Goal: Navigation & Orientation: Understand site structure

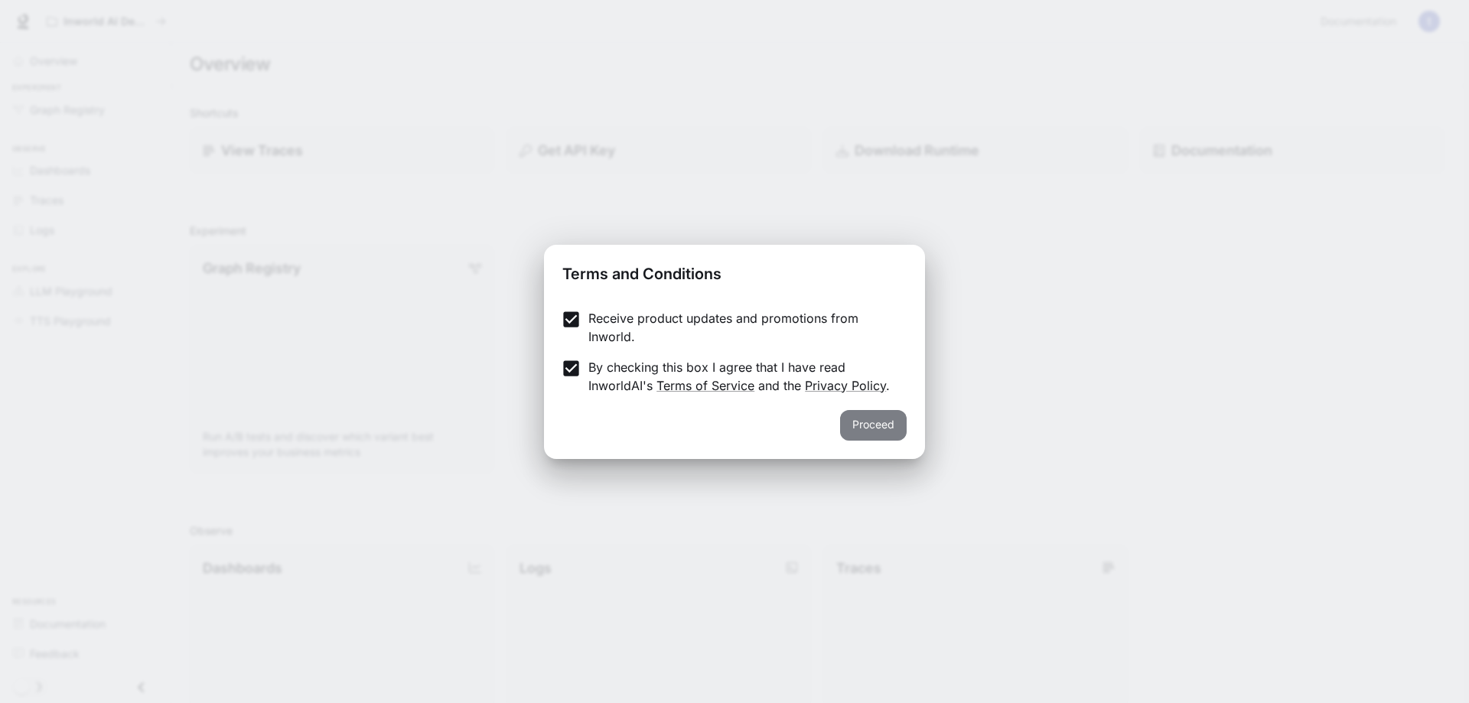
click at [881, 421] on button "Proceed" at bounding box center [873, 425] width 67 height 31
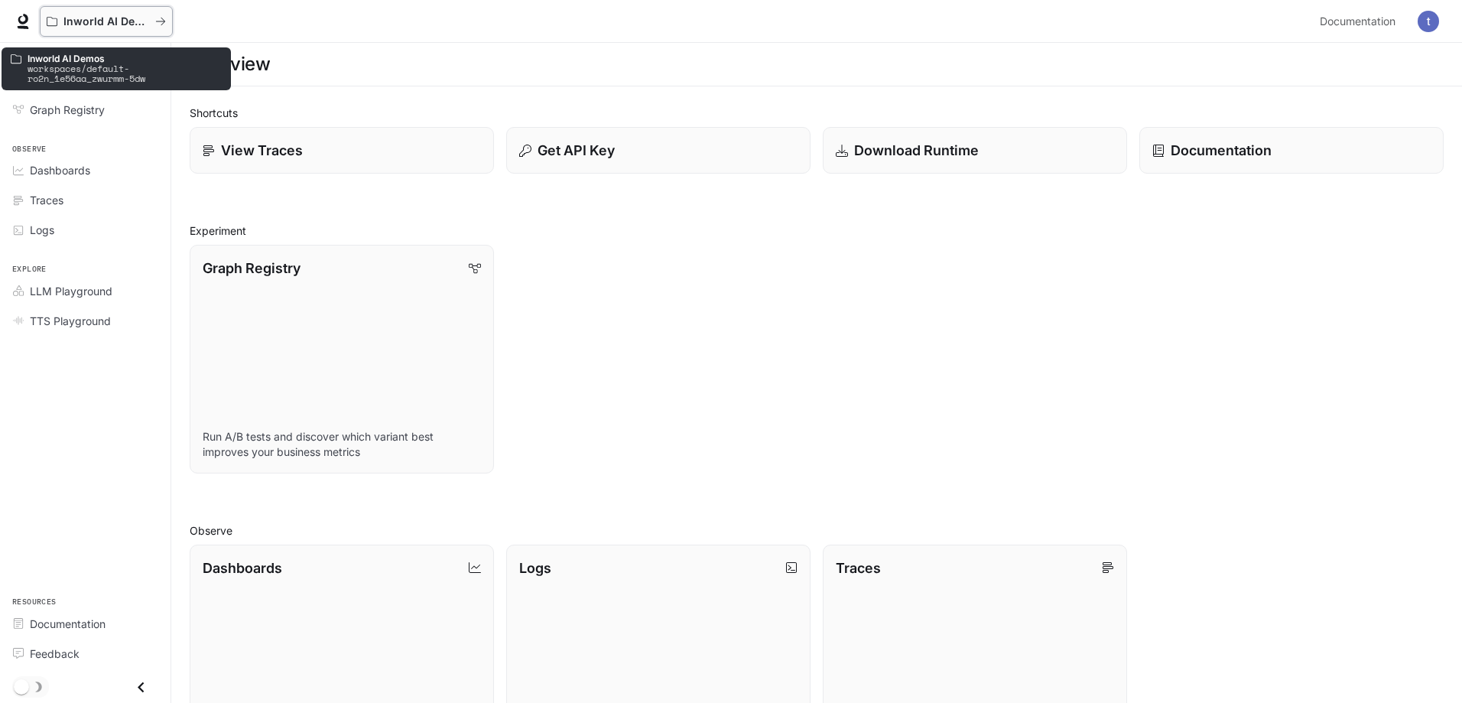
click at [140, 22] on p "Inworld AI Demos" at bounding box center [106, 21] width 86 height 13
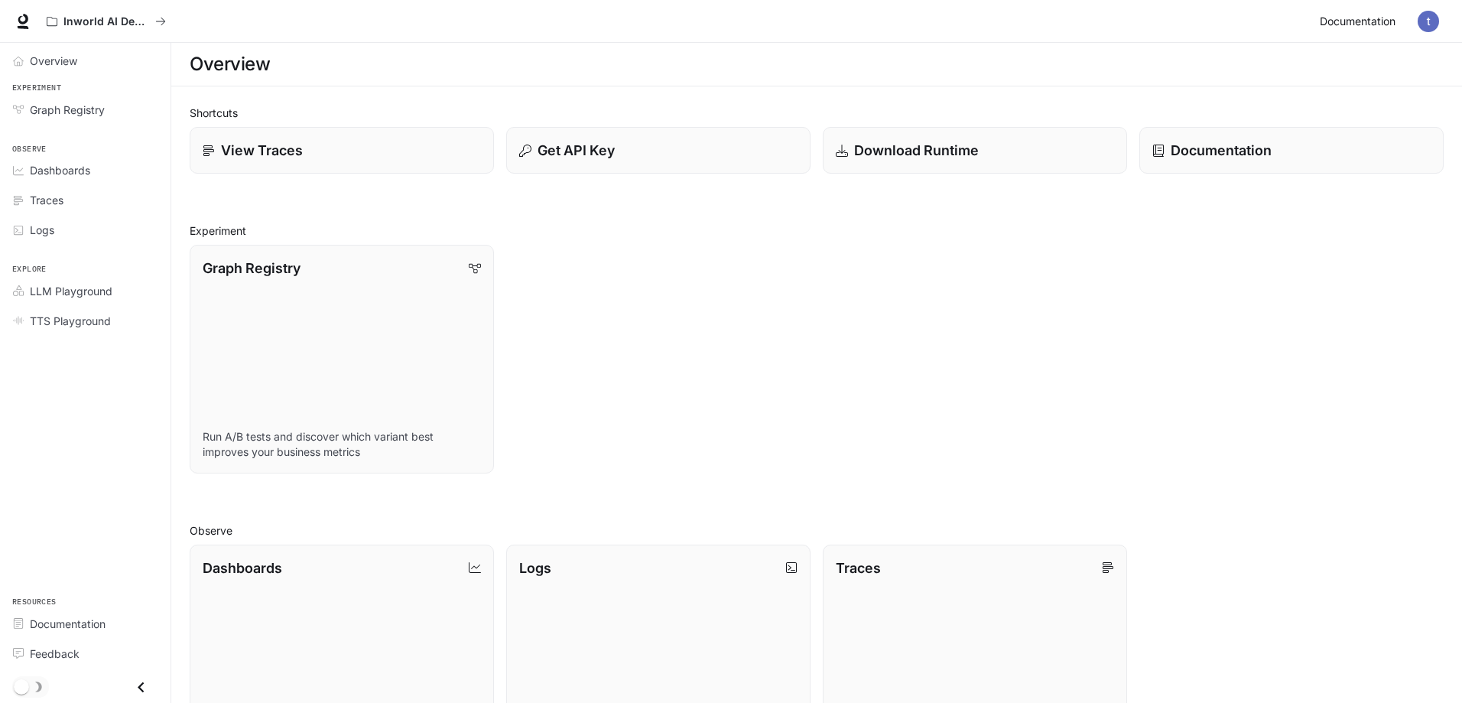
click at [1387, 24] on span "Documentation" at bounding box center [1358, 21] width 76 height 19
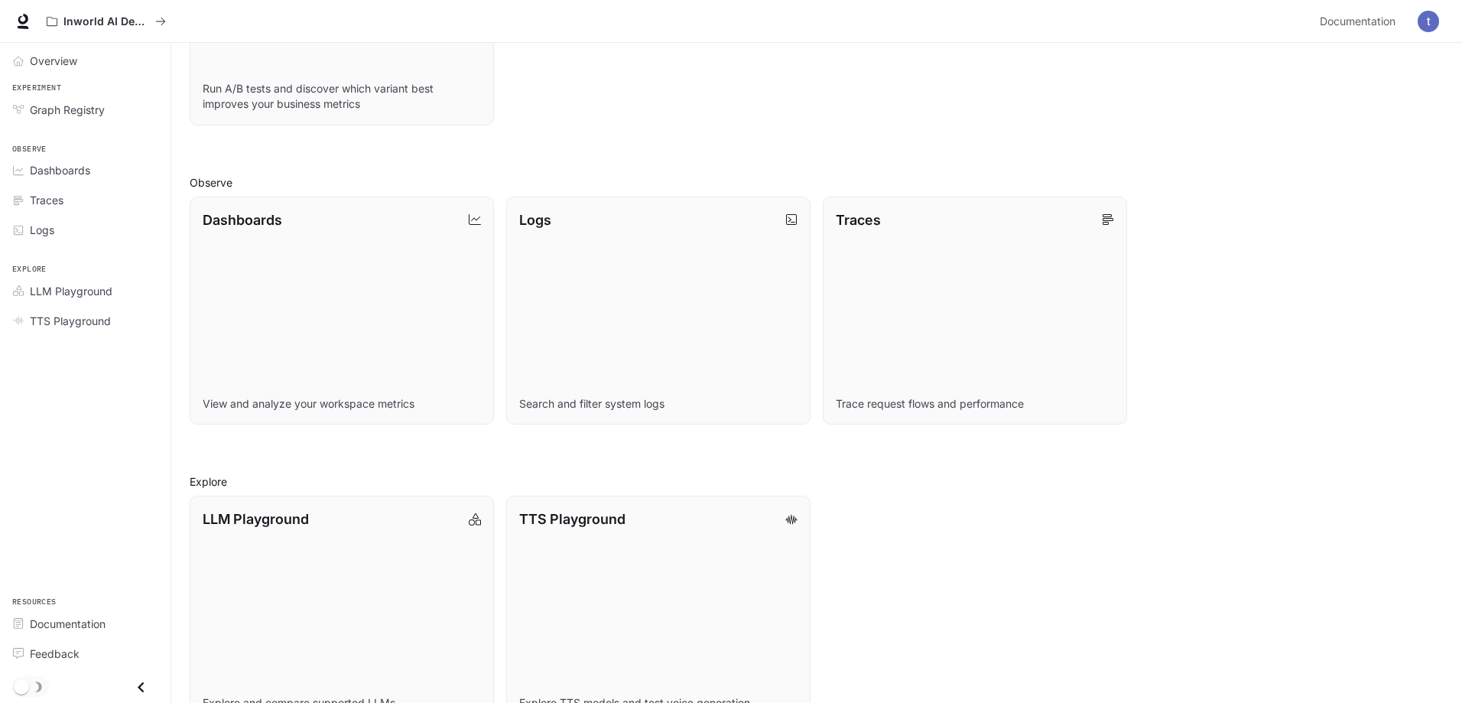
scroll to position [388, 0]
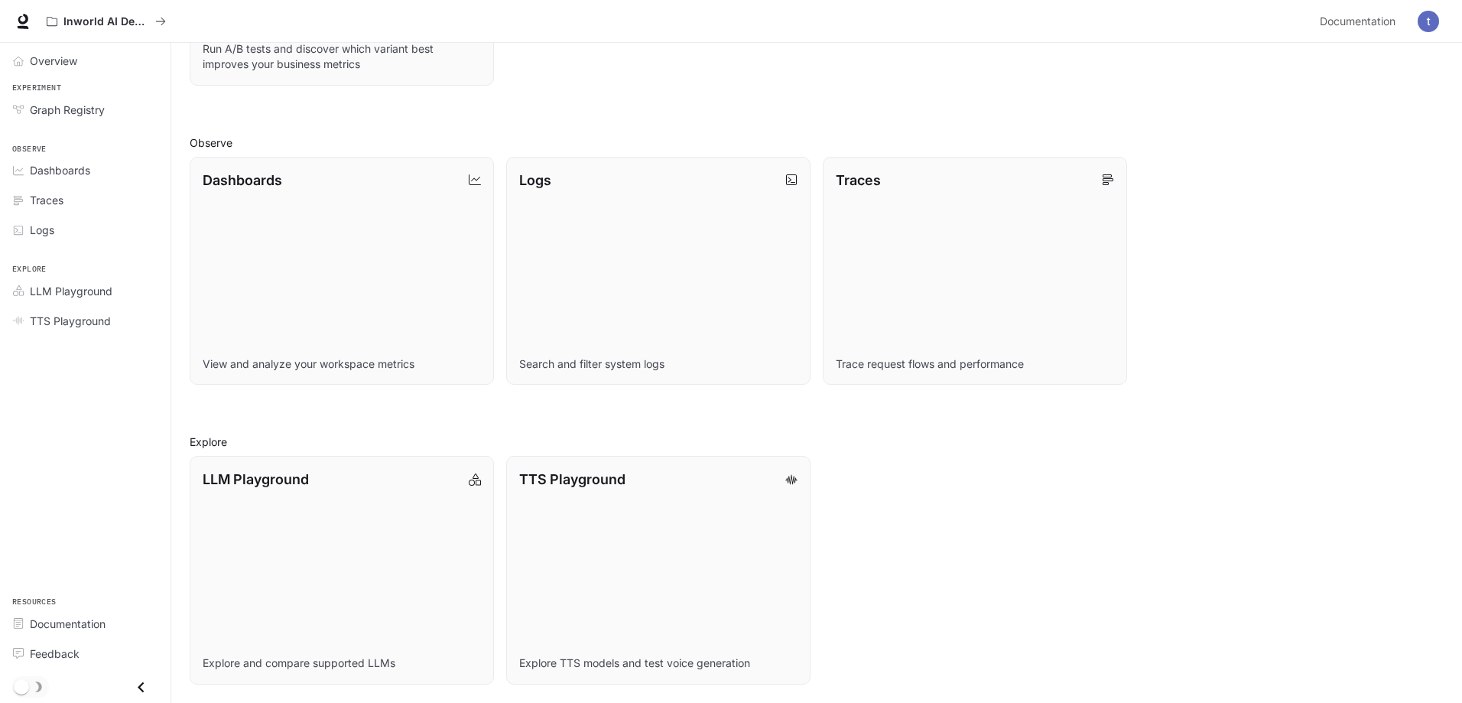
click at [1182, 287] on div "Dashboards View and analyze your workspace metrics Logs Search and filter syste…" at bounding box center [810, 265] width 1267 height 241
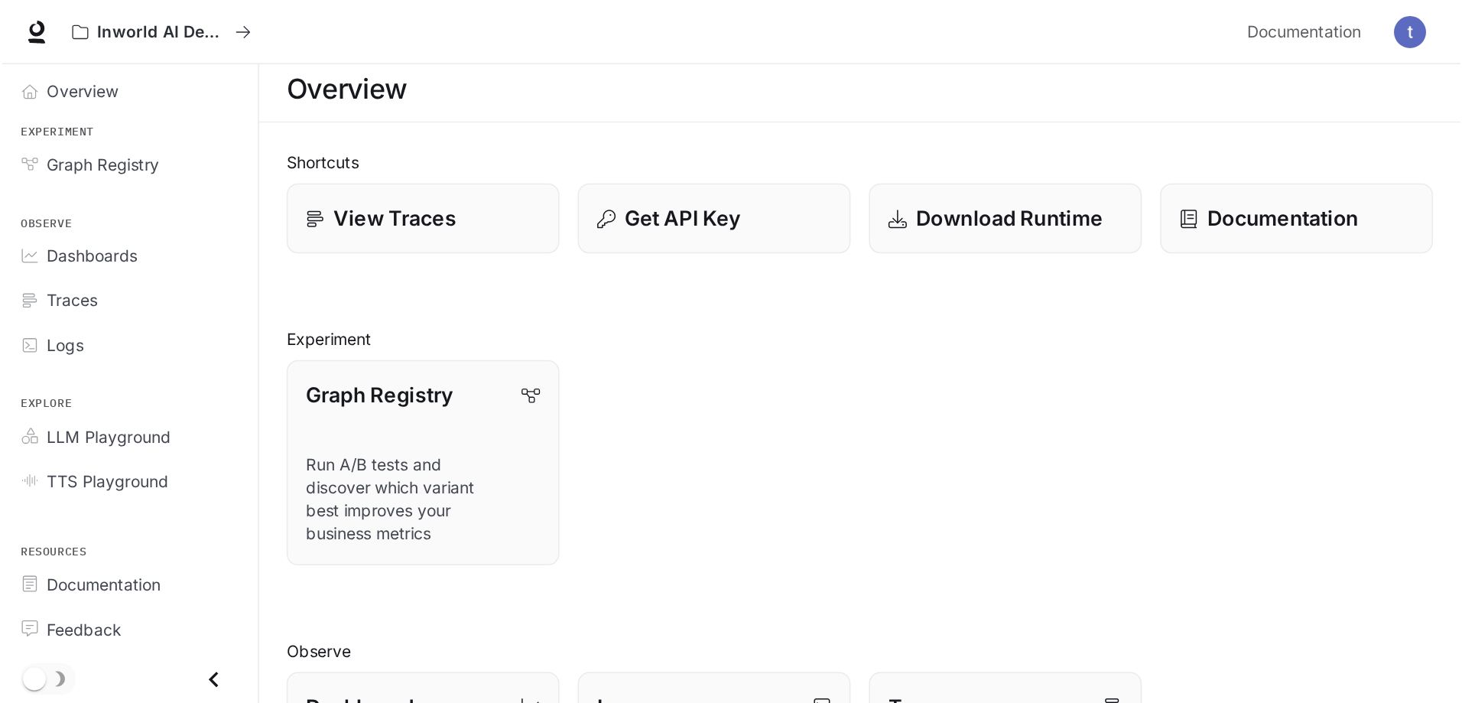
scroll to position [0, 0]
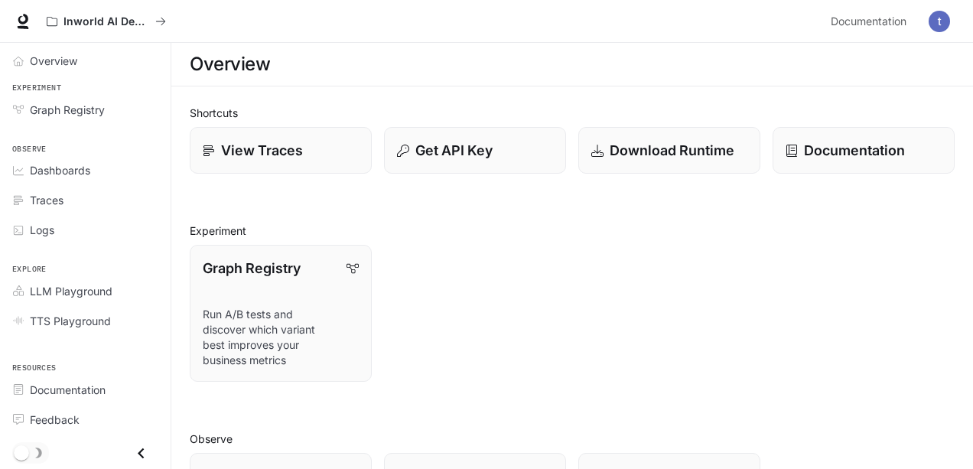
click at [207, 151] on icon at bounding box center [209, 151] width 12 height 12
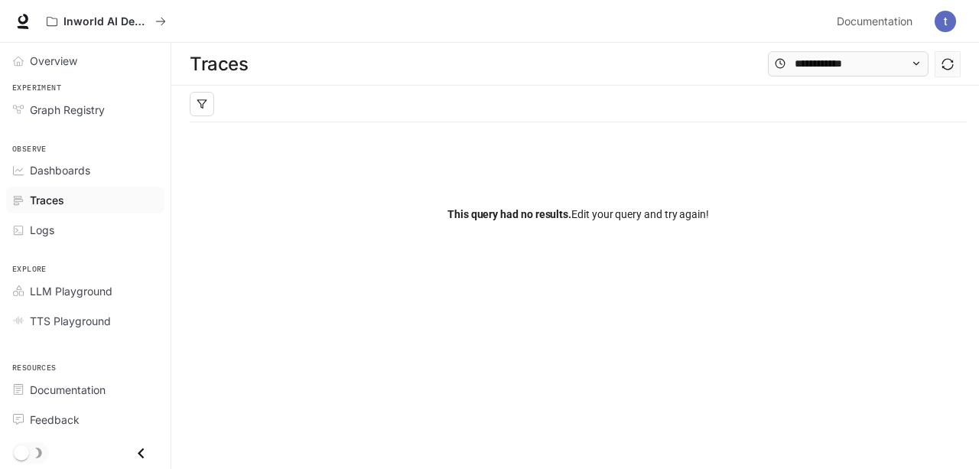
click at [142, 451] on icon "Close drawer" at bounding box center [141, 453] width 21 height 21
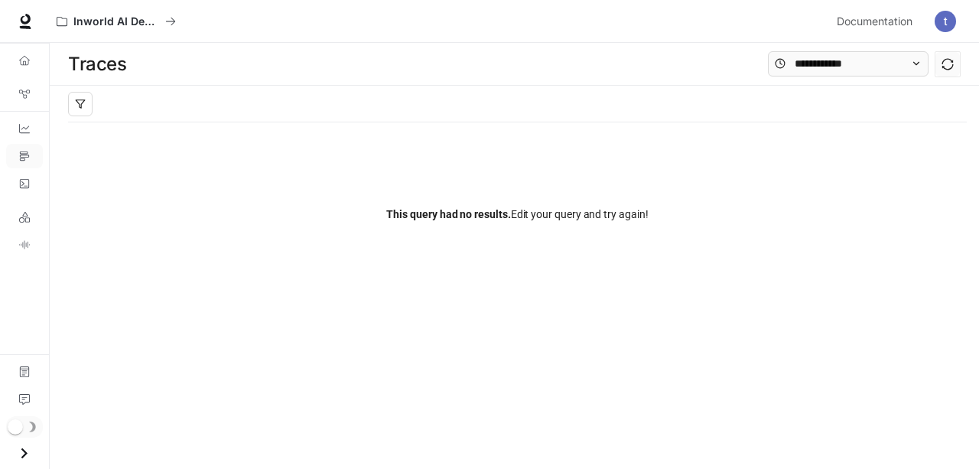
click at [24, 448] on icon "Open drawer" at bounding box center [24, 453] width 21 height 21
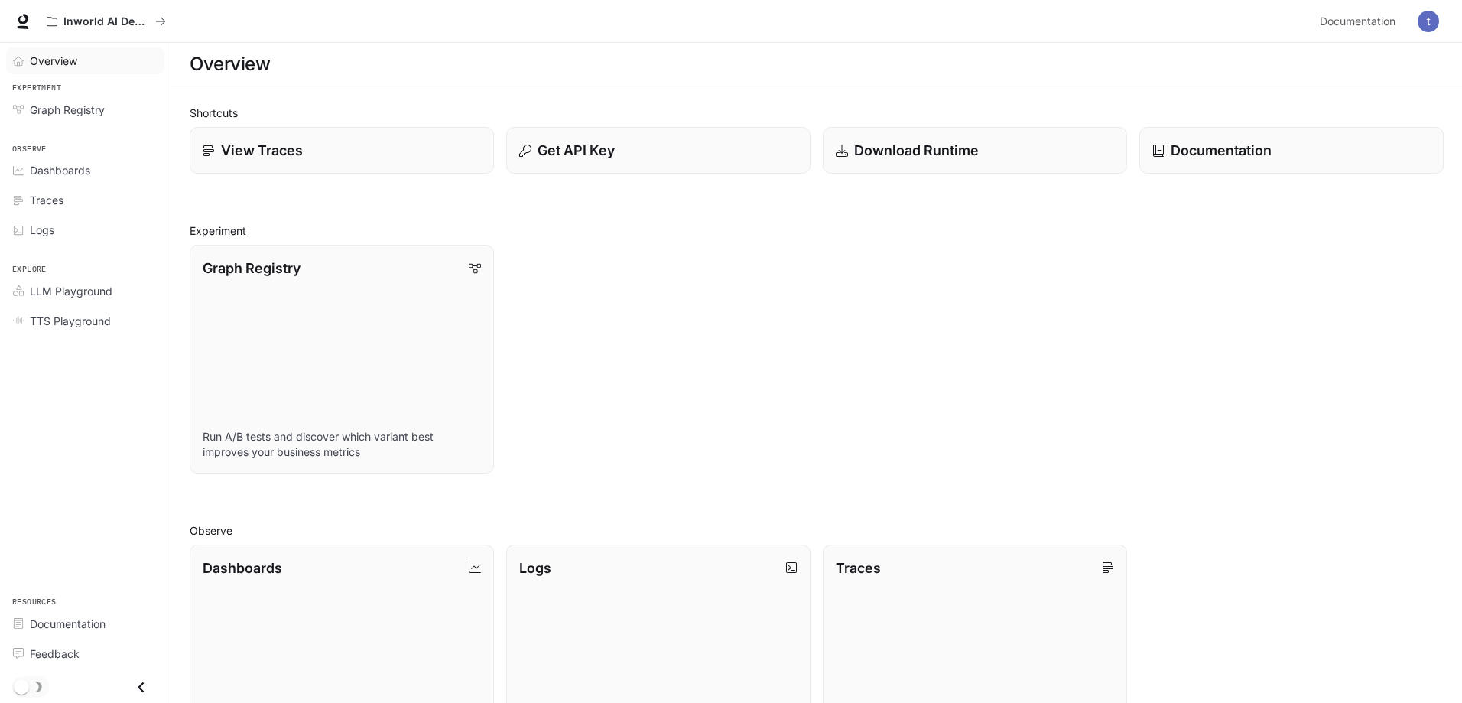
click at [68, 58] on span "Overview" at bounding box center [53, 61] width 47 height 16
click at [20, 21] on icon at bounding box center [23, 19] width 10 height 11
click at [293, 160] on p "View Traces" at bounding box center [261, 150] width 83 height 21
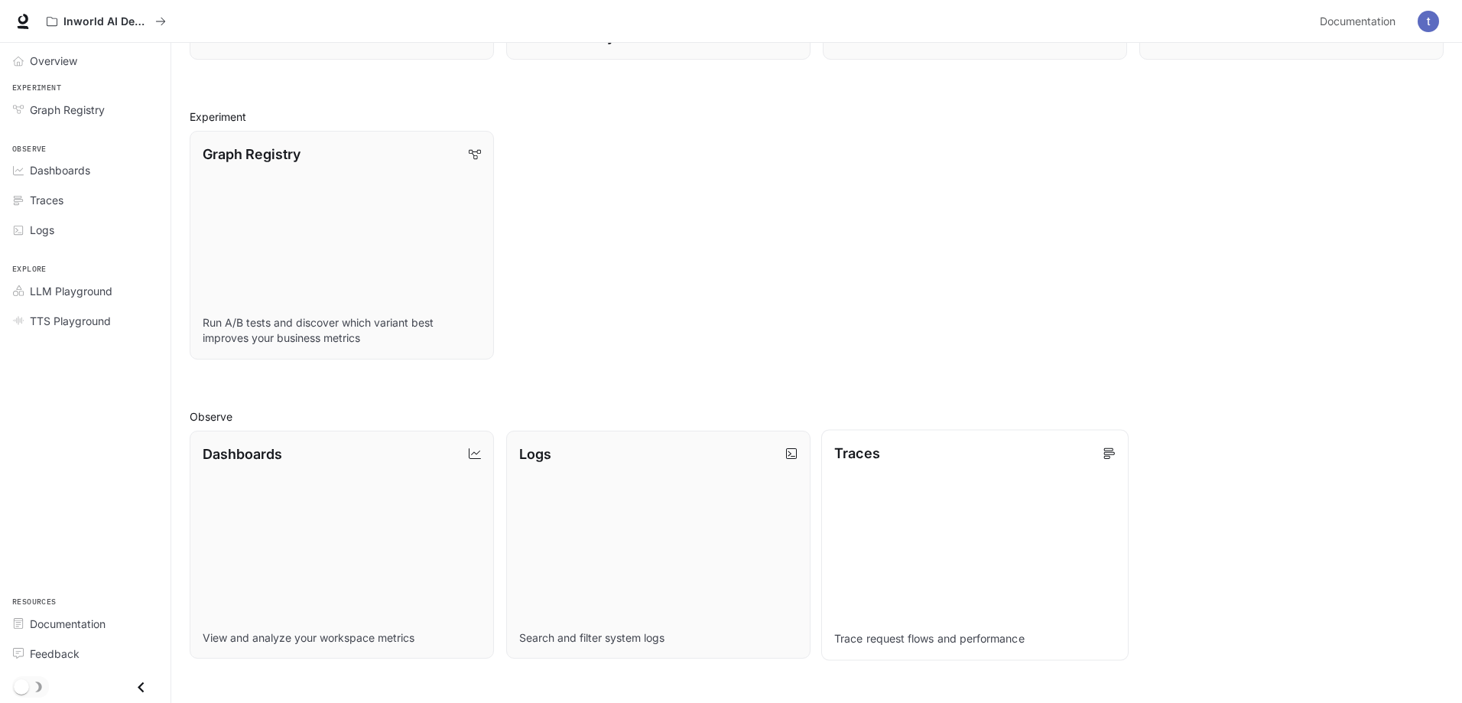
scroll to position [229, 0]
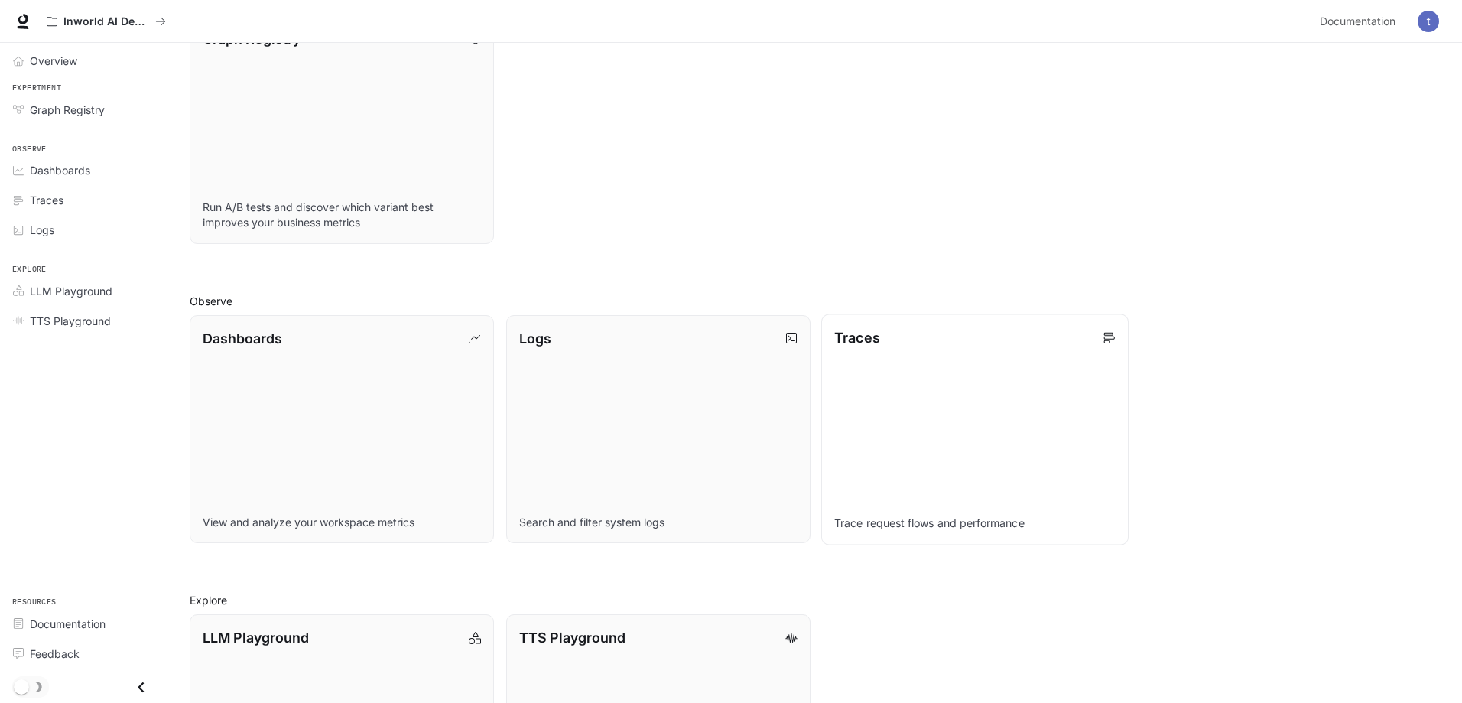
click at [1109, 337] on icon at bounding box center [1109, 337] width 11 height 11
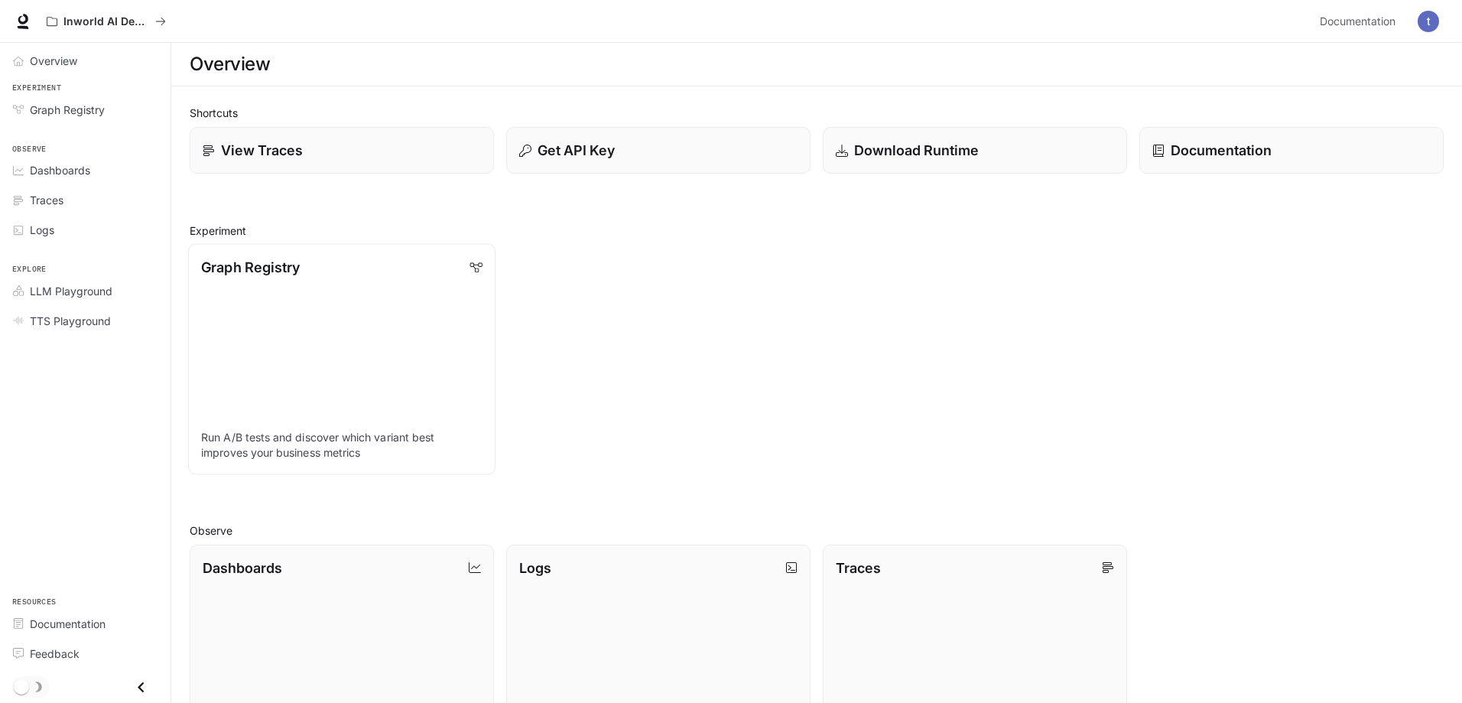
click at [325, 278] on link "Graph Registry Run A/B tests and discover which variant best improves your busi…" at bounding box center [341, 359] width 307 height 230
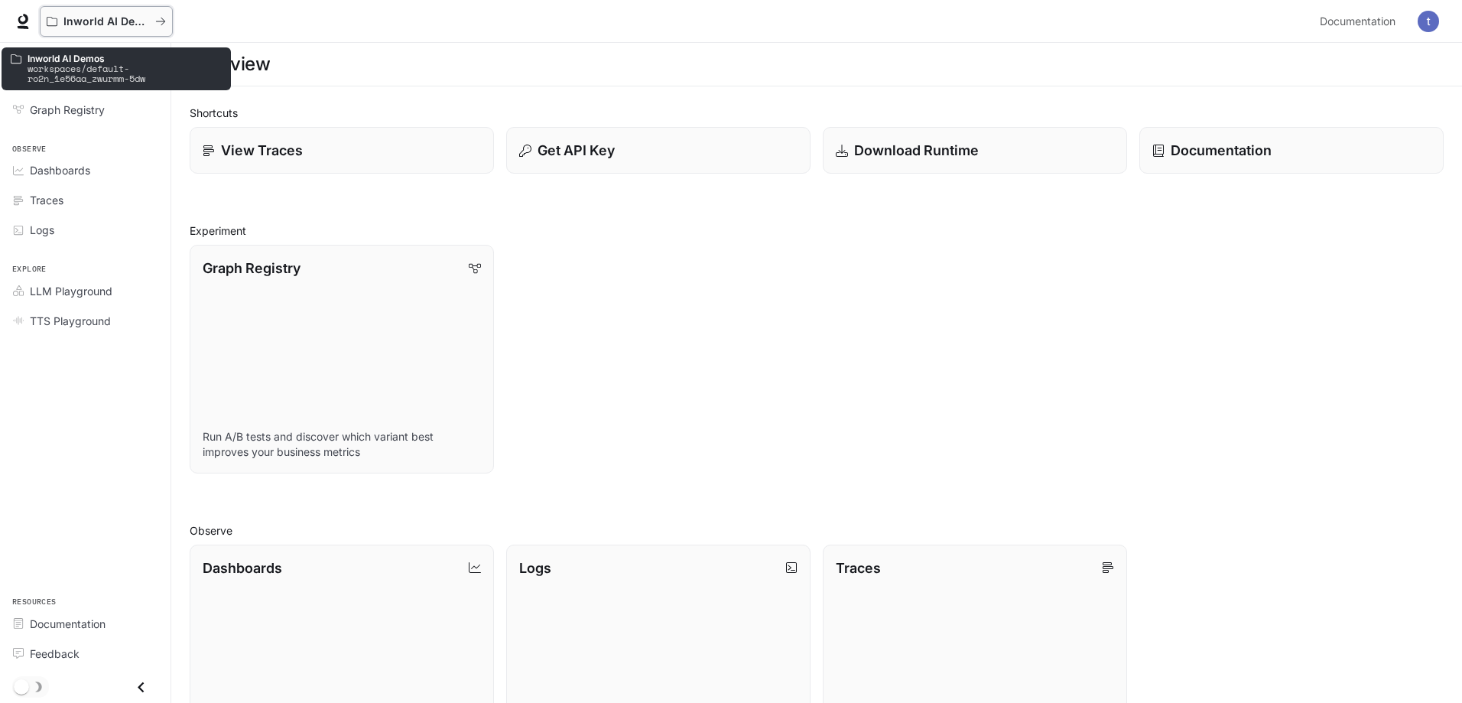
click at [133, 19] on p "Inworld AI Demos" at bounding box center [106, 21] width 86 height 13
click at [56, 18] on icon "All workspaces" at bounding box center [52, 21] width 11 height 11
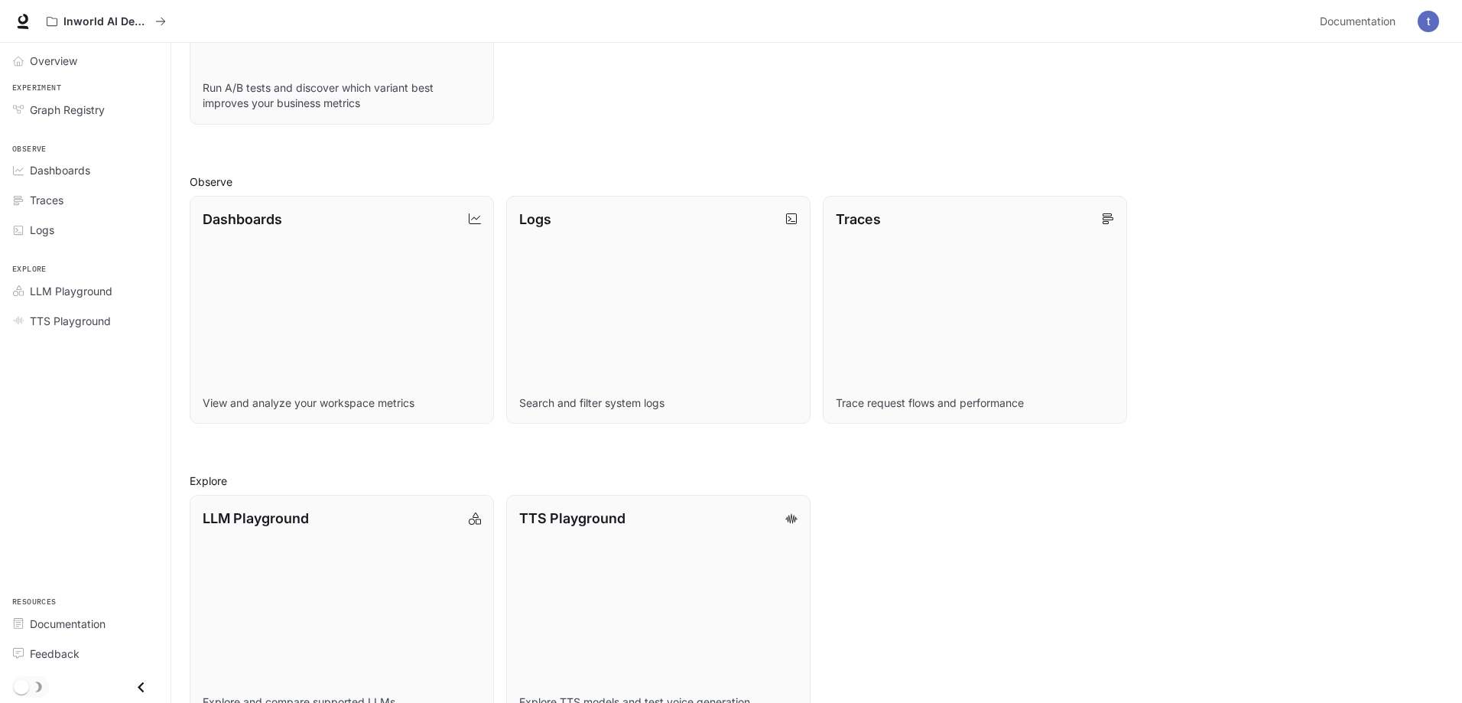
scroll to position [388, 0]
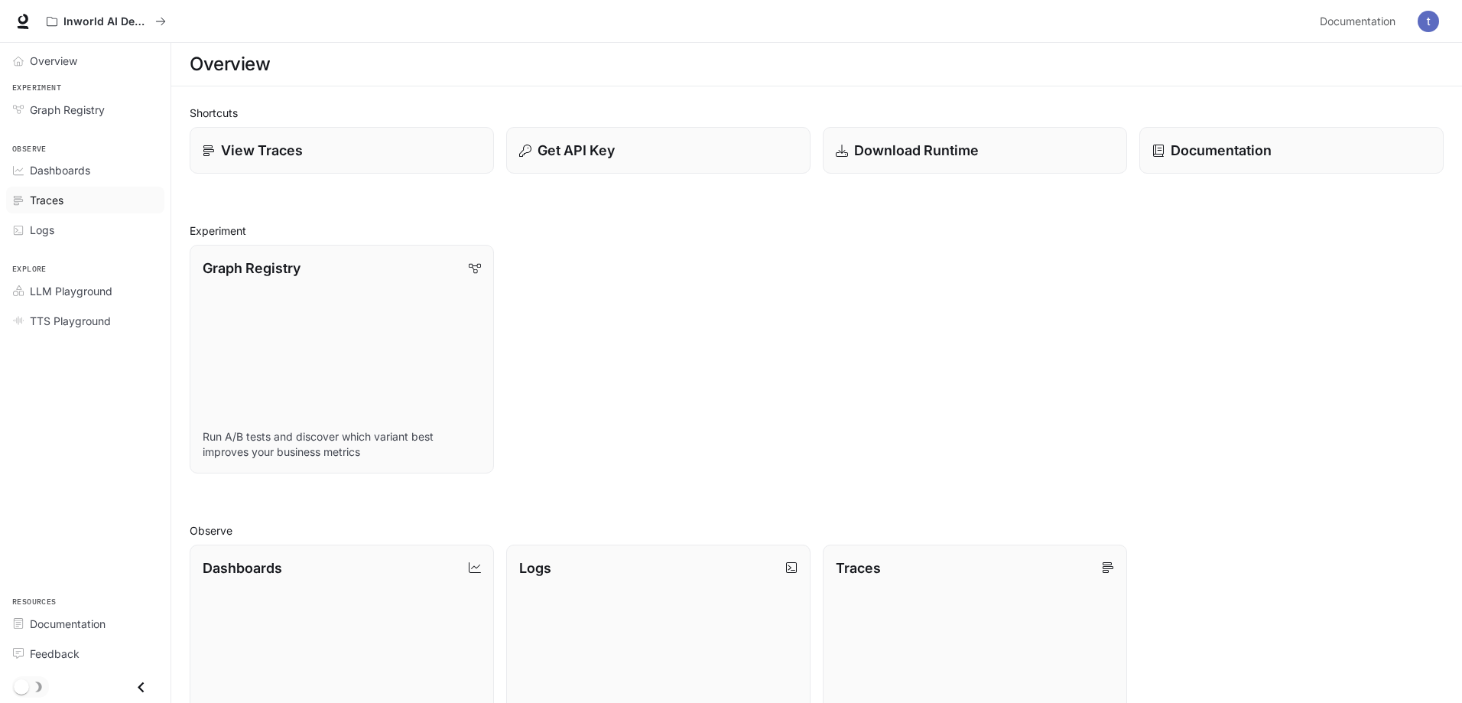
click at [54, 200] on span "Traces" at bounding box center [47, 200] width 34 height 16
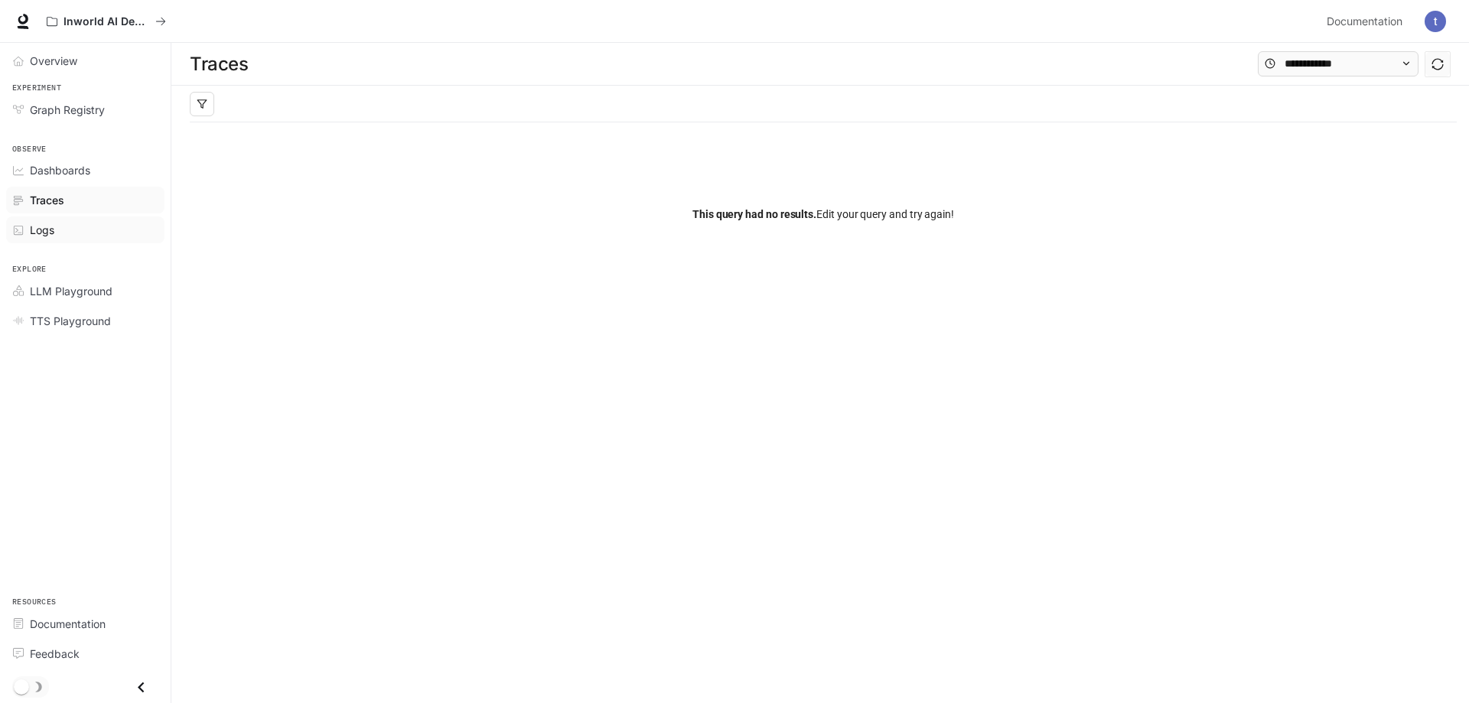
click at [56, 230] on div "Logs" at bounding box center [94, 230] width 128 height 16
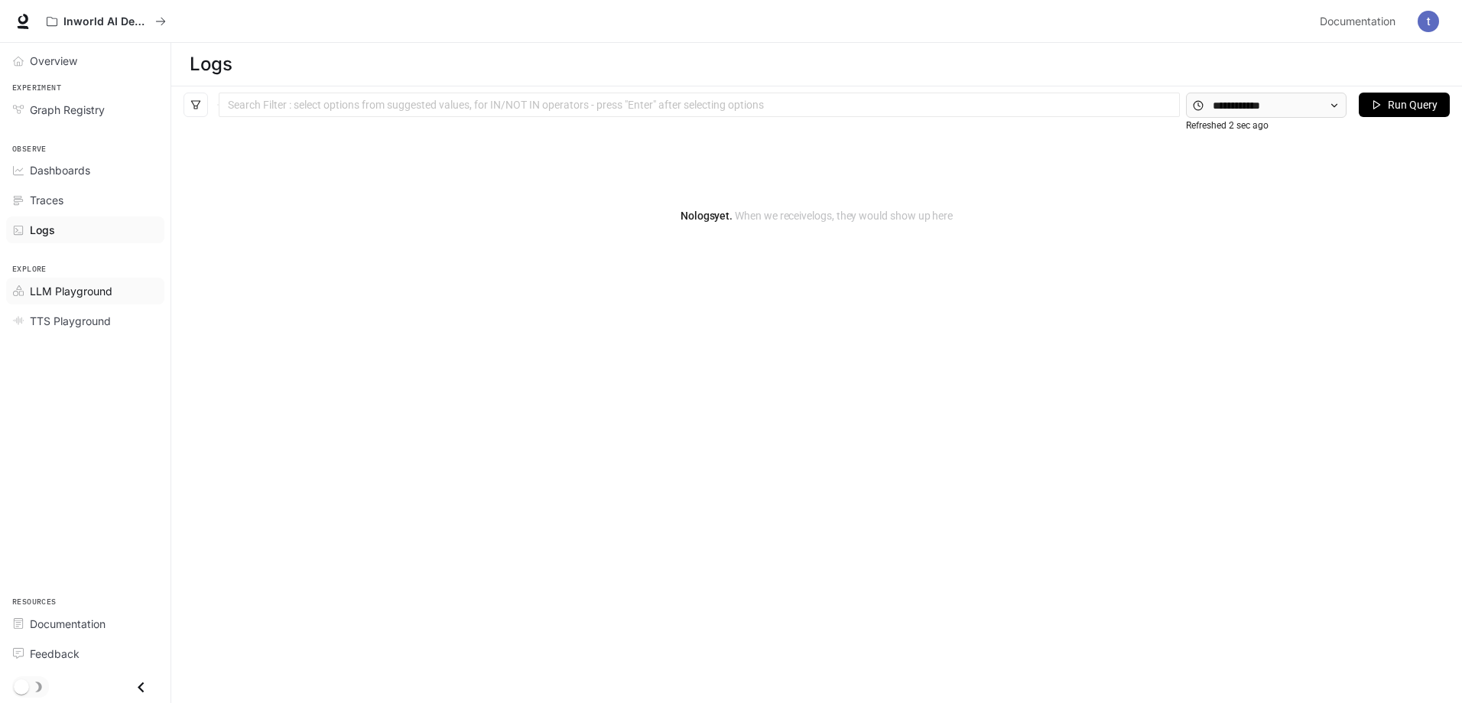
click at [70, 290] on span "LLM Playground" at bounding box center [71, 291] width 83 height 16
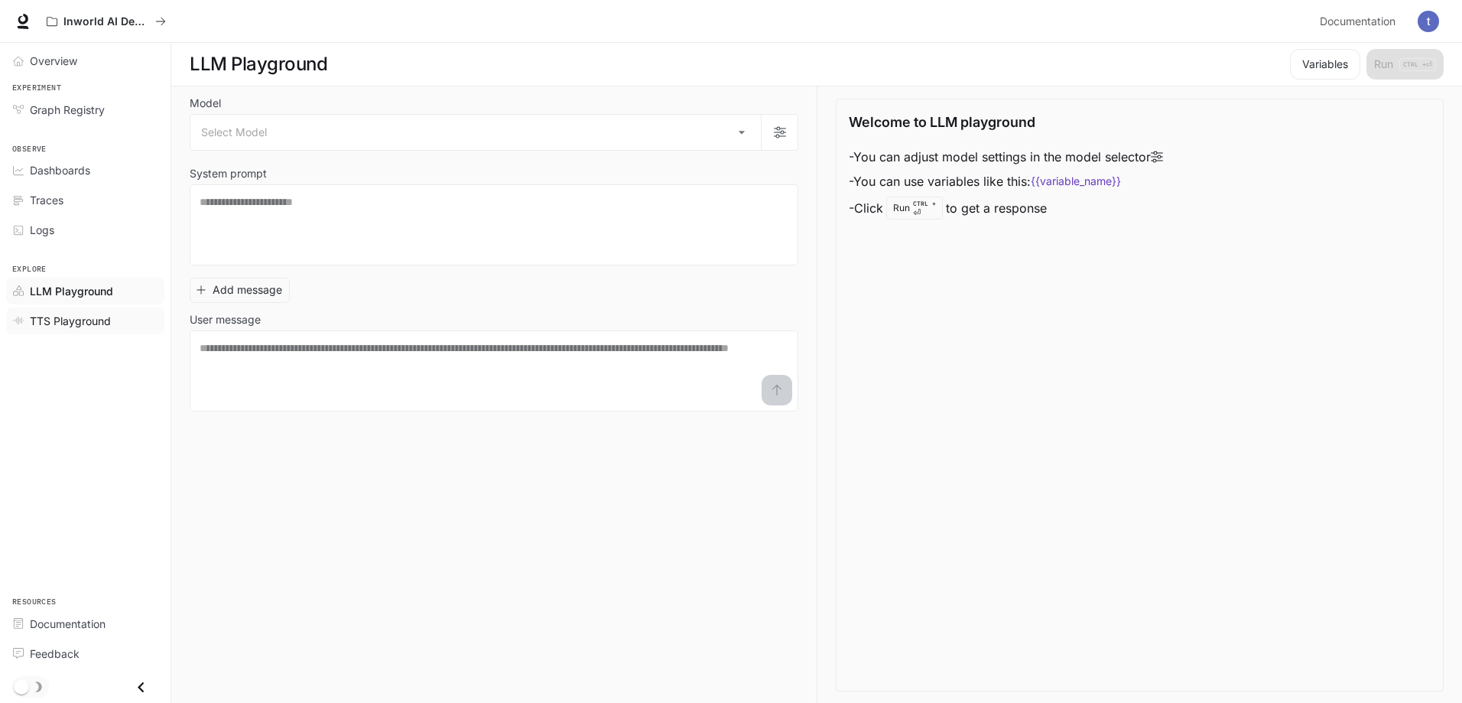
click at [72, 320] on span "TTS Playground" at bounding box center [70, 321] width 81 height 16
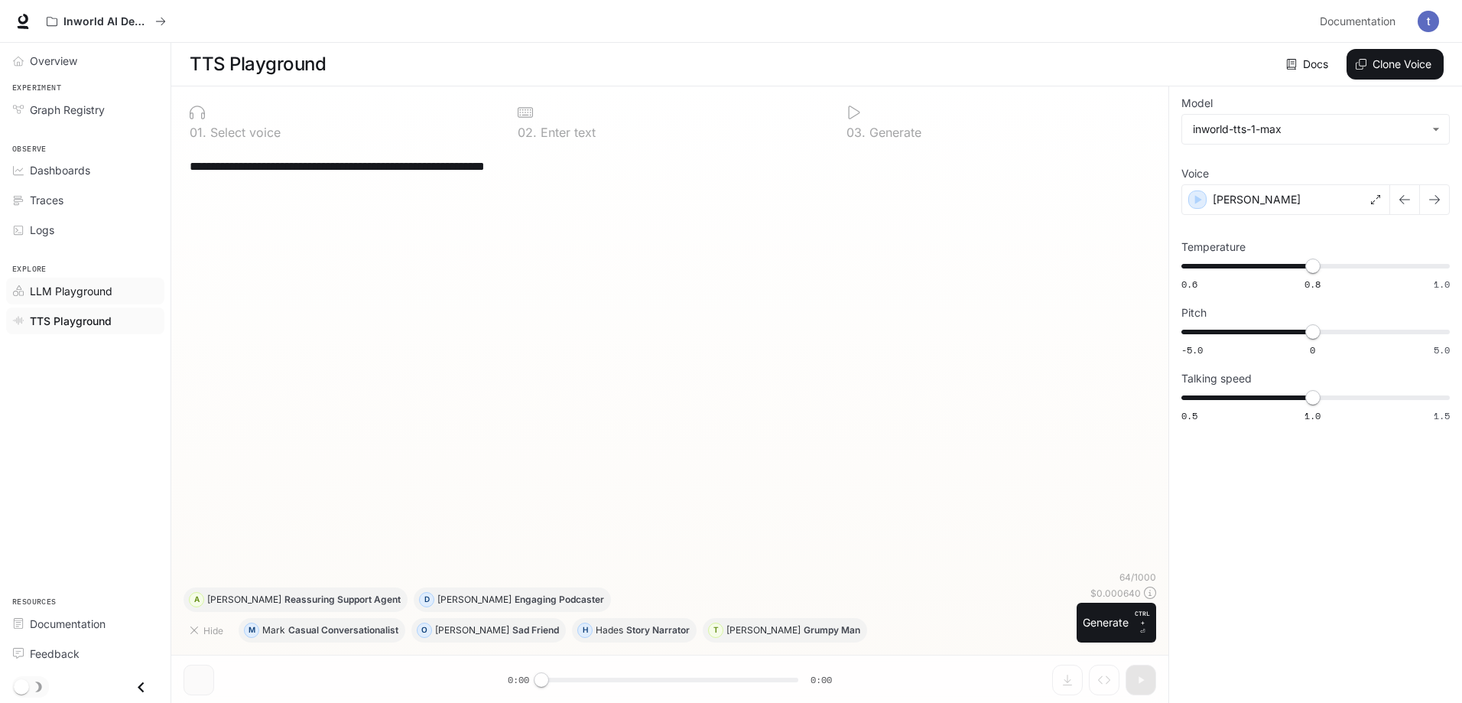
click at [83, 291] on span "LLM Playground" at bounding box center [71, 291] width 83 height 16
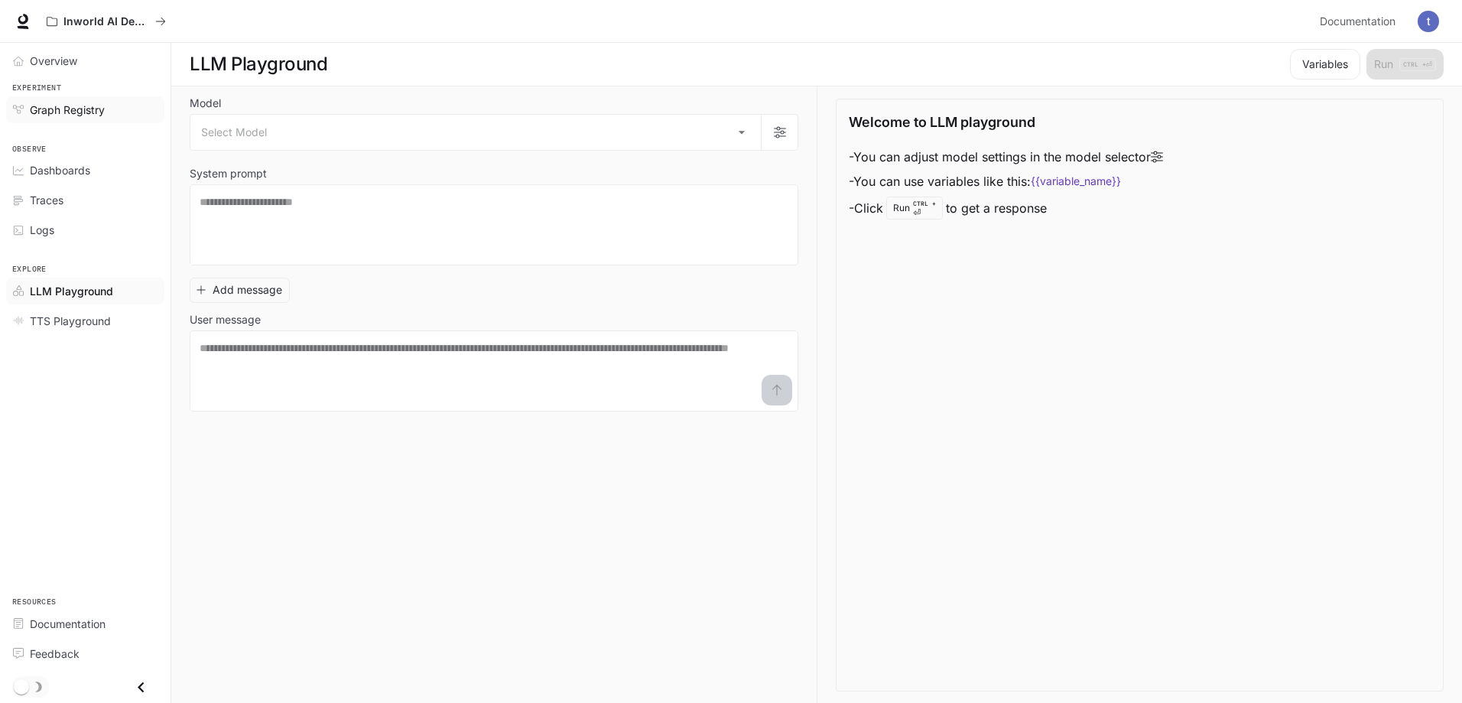
click at [87, 113] on span "Graph Registry" at bounding box center [67, 110] width 75 height 16
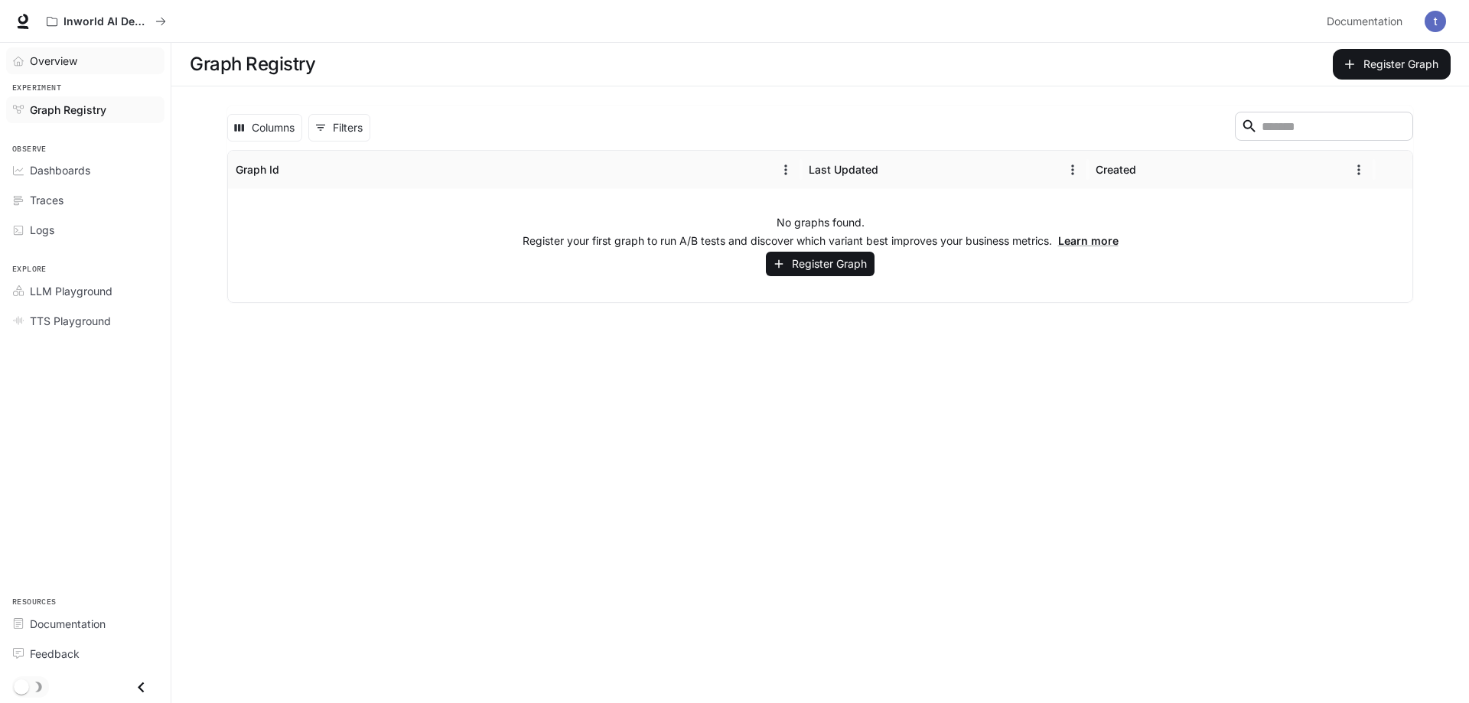
click at [73, 64] on span "Overview" at bounding box center [53, 61] width 47 height 16
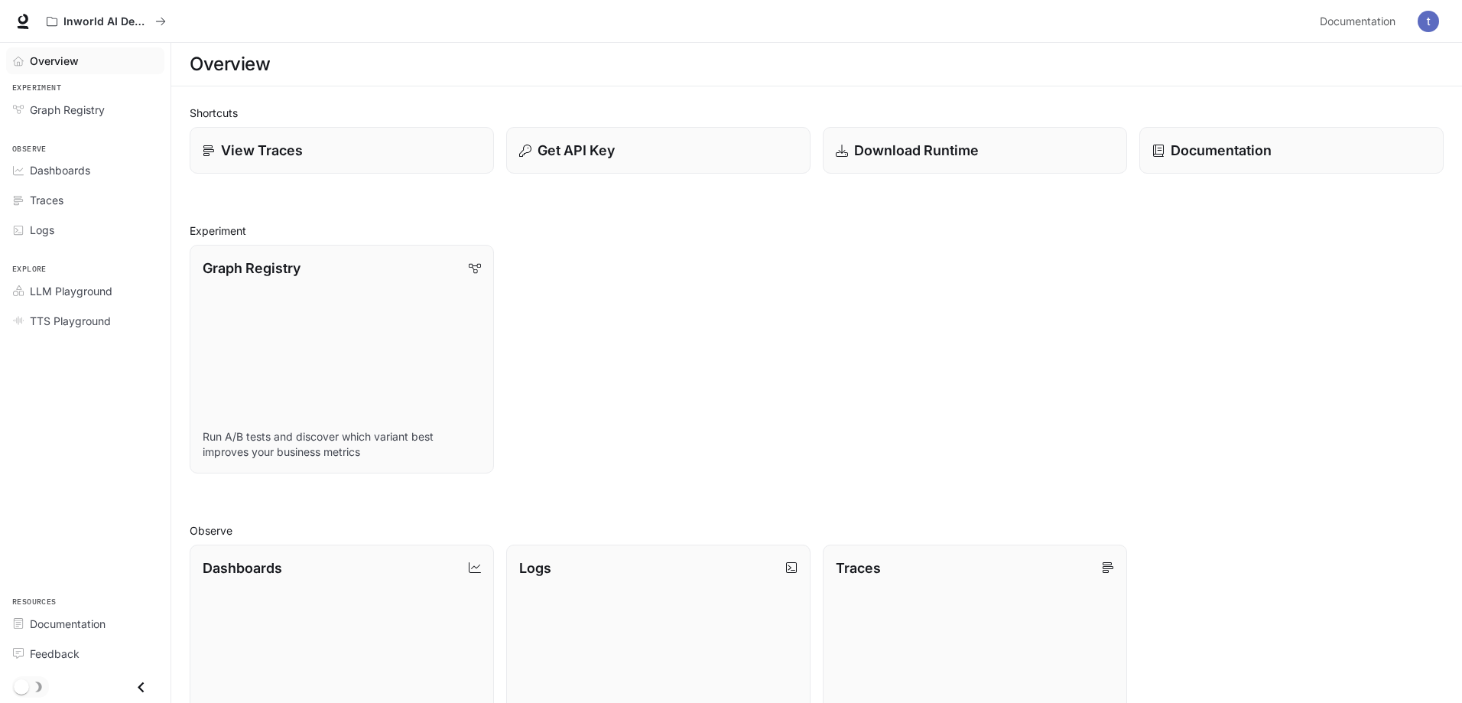
click at [1426, 24] on img "button" at bounding box center [1428, 21] width 21 height 21
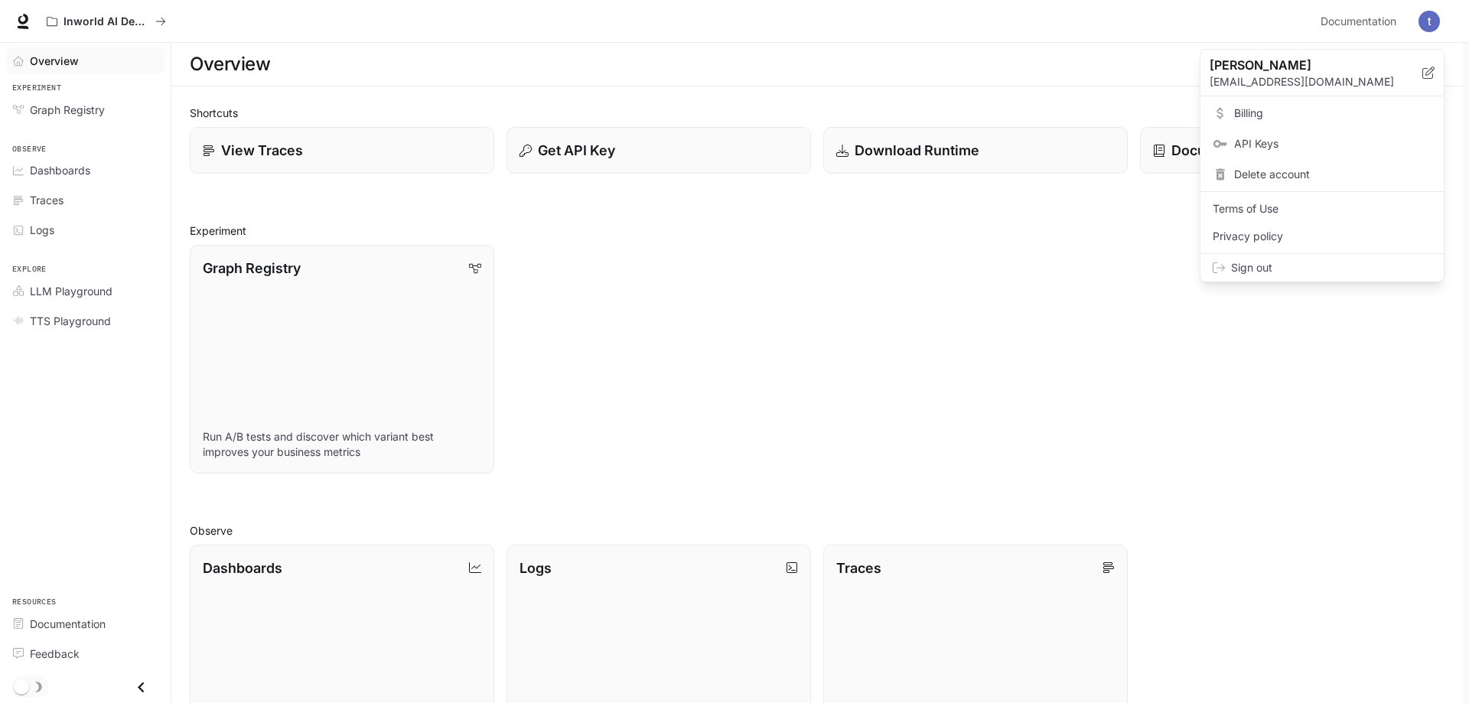
click at [1280, 265] on span "Sign out" at bounding box center [1331, 267] width 200 height 15
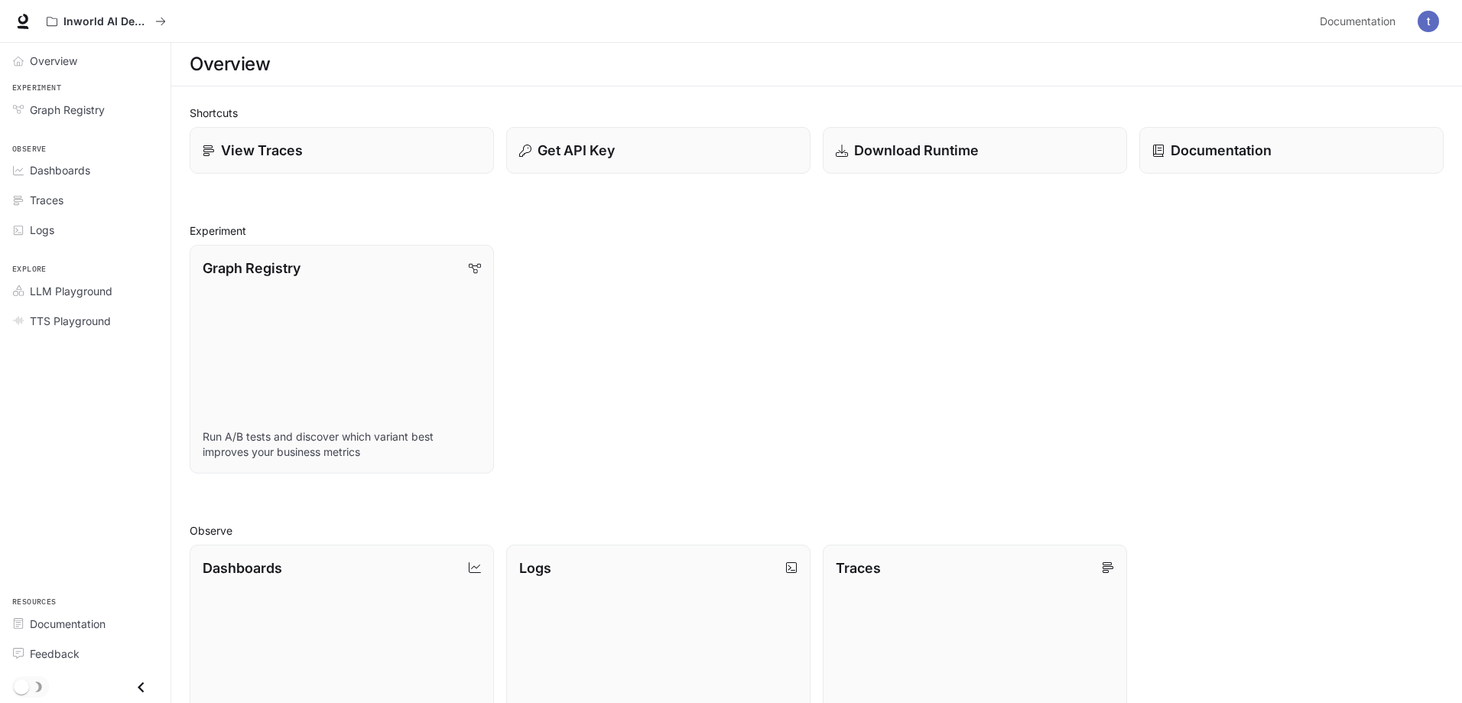
click at [1428, 26] on img "button" at bounding box center [1428, 21] width 21 height 21
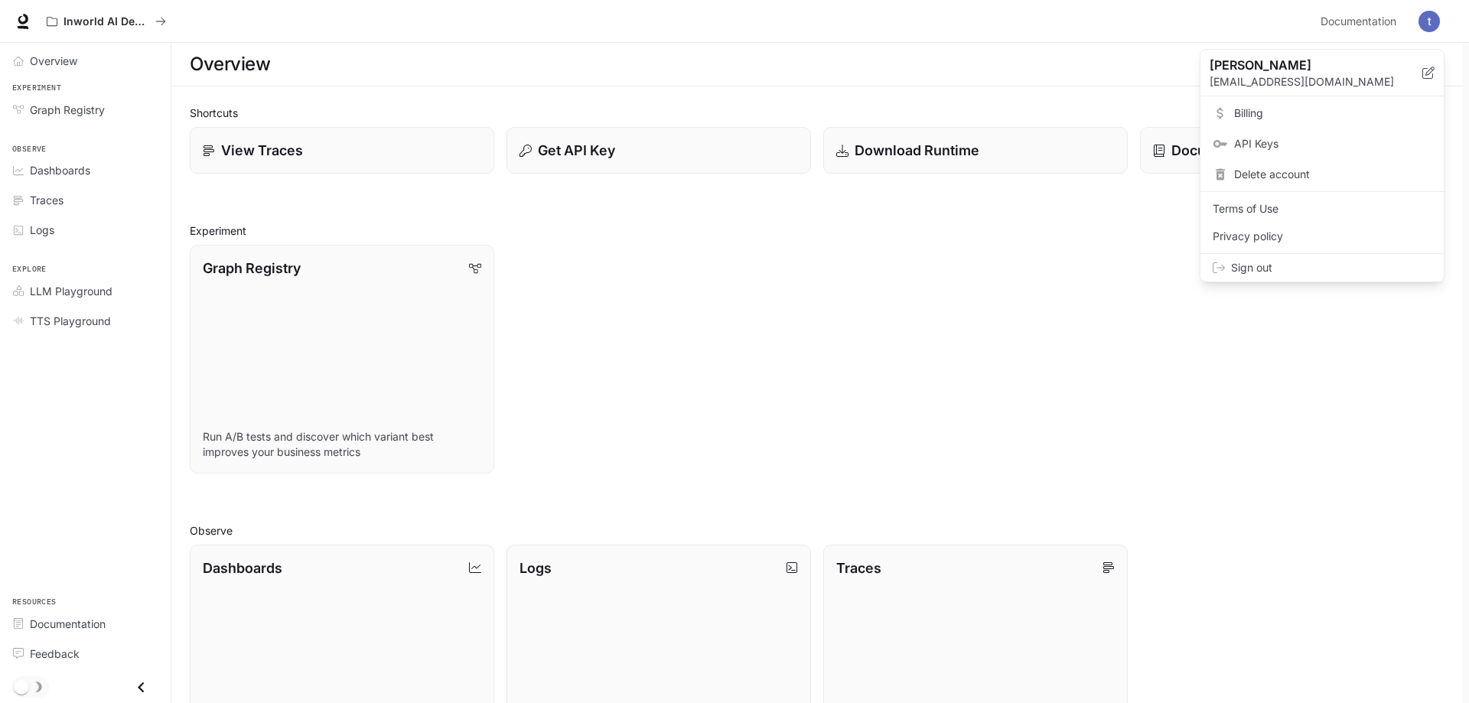
click at [1233, 21] on div at bounding box center [734, 351] width 1469 height 703
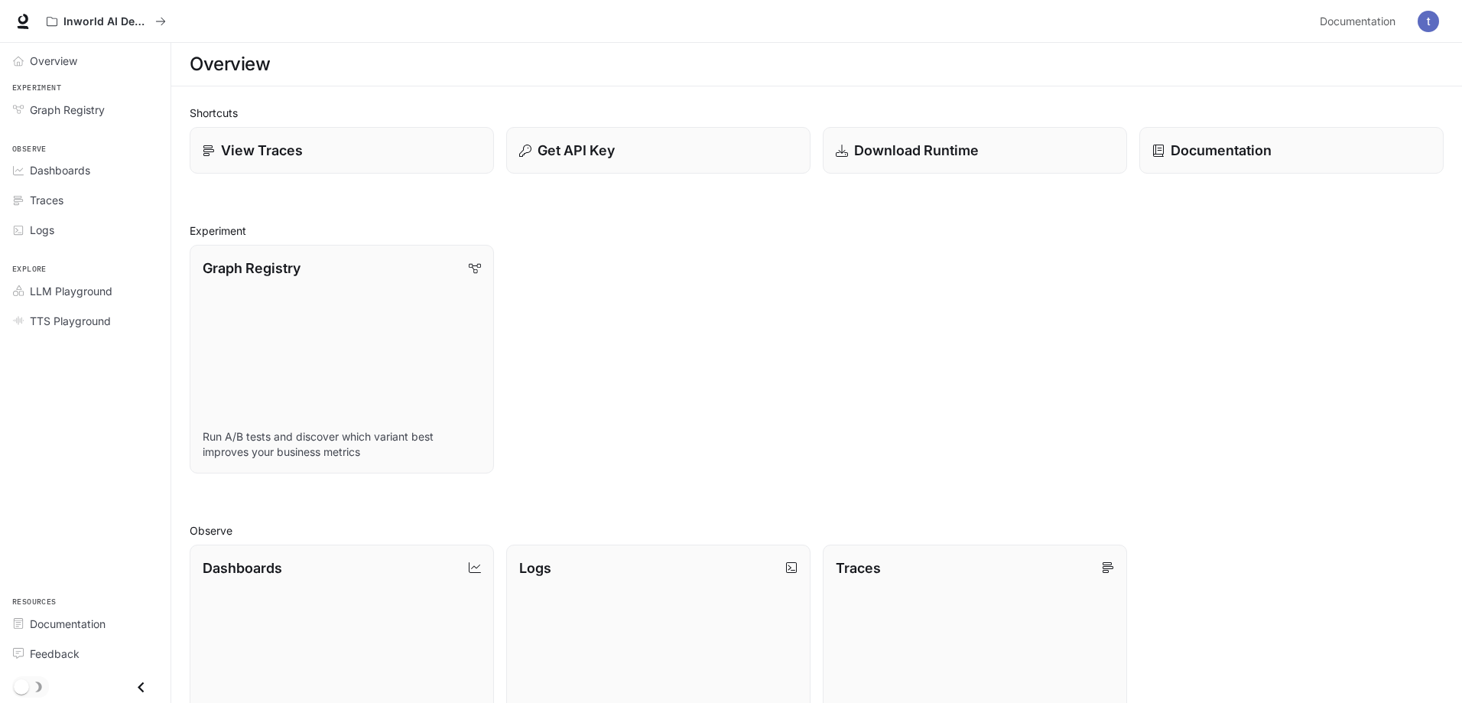
click at [1348, 28] on span "Documentation" at bounding box center [1358, 21] width 76 height 19
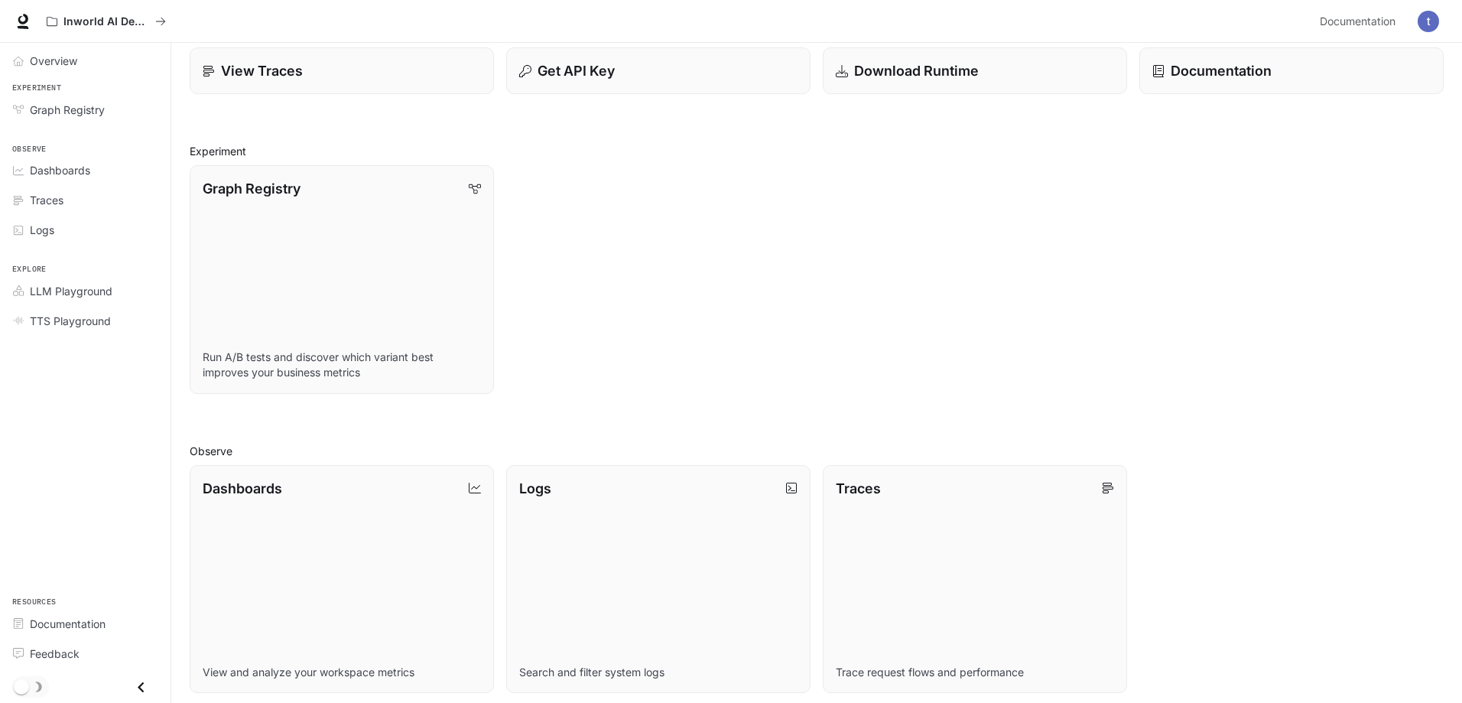
scroll to position [76, 0]
click at [93, 501] on div "Overview Experiment Graph Registry Observe Dashboards Traces Logs Explore LLM P…" at bounding box center [85, 373] width 171 height 660
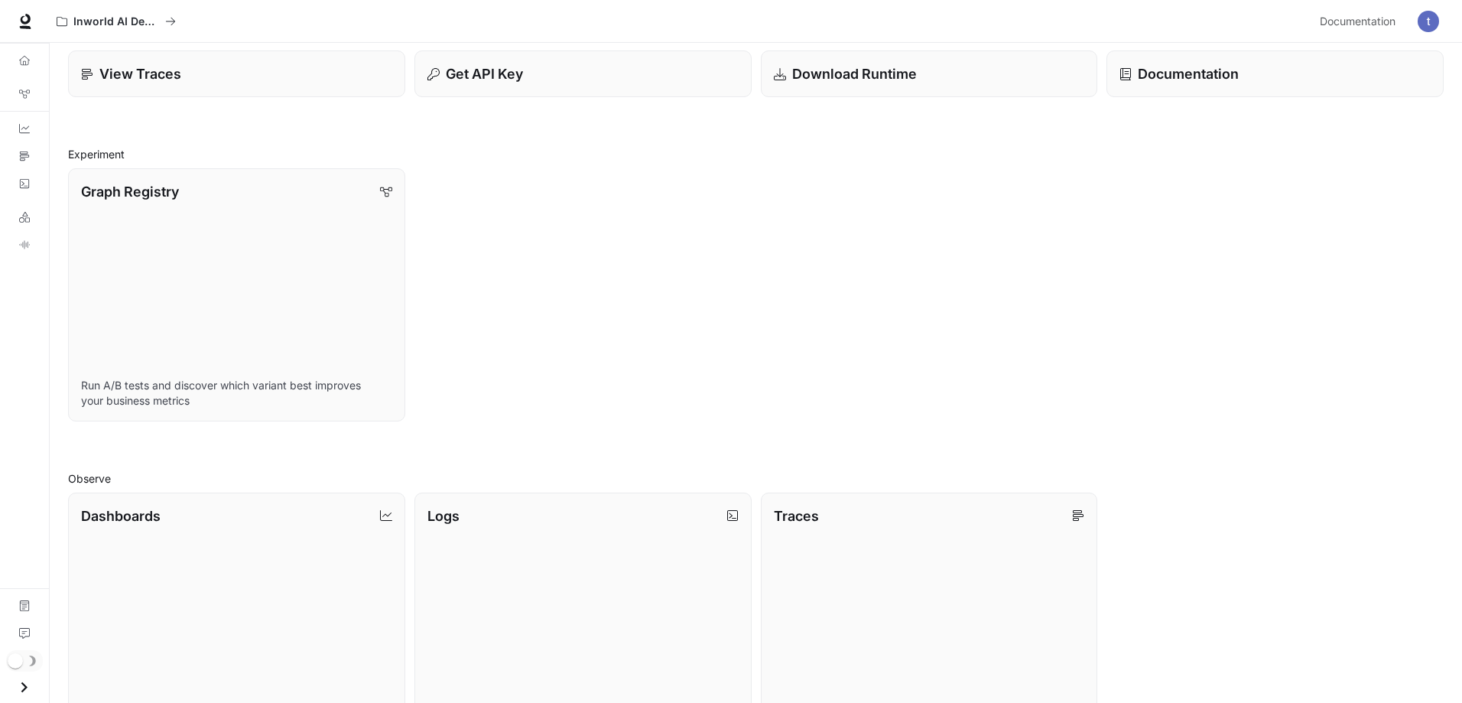
click at [25, 683] on icon "Open drawer" at bounding box center [24, 687] width 21 height 21
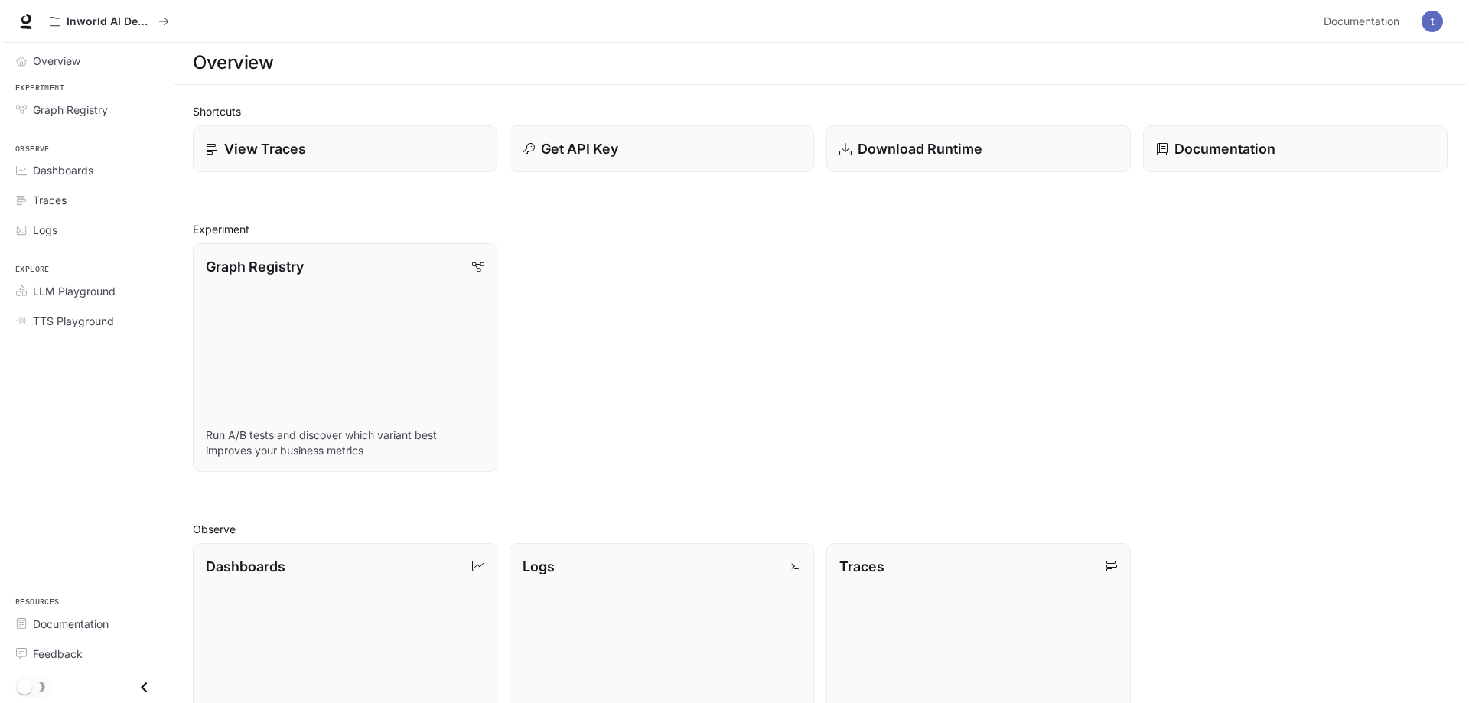
scroll to position [0, 0]
click at [1434, 21] on img "button" at bounding box center [1428, 21] width 21 height 21
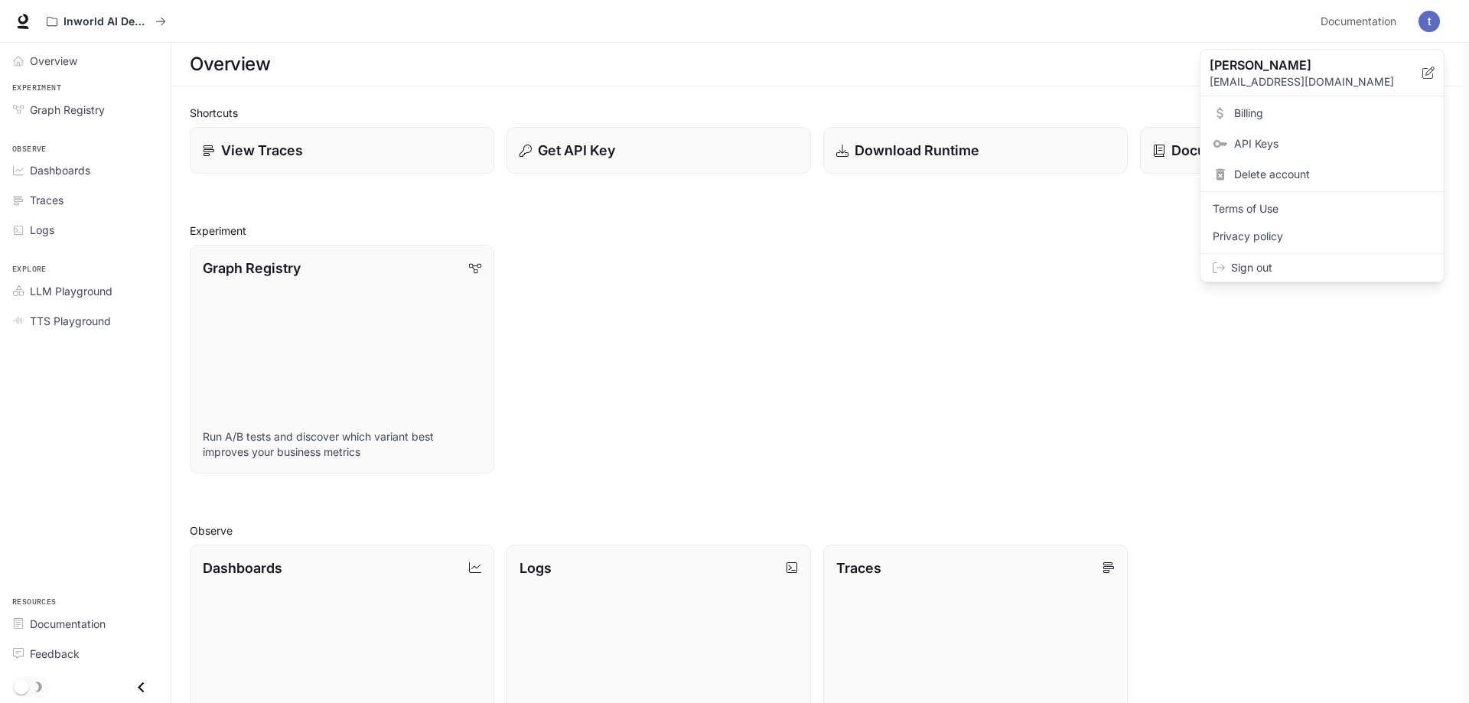
click at [1280, 267] on span "Sign out" at bounding box center [1331, 267] width 200 height 15
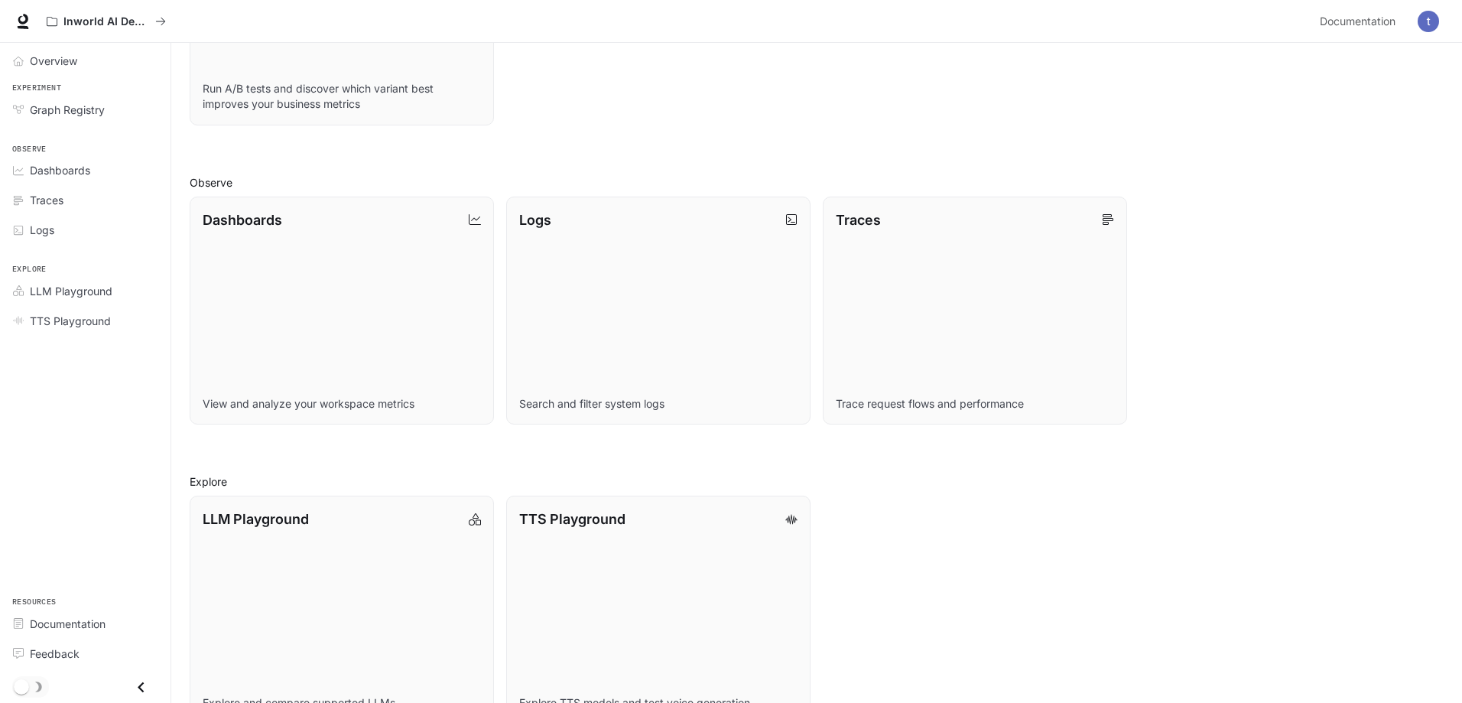
scroll to position [388, 0]
